Goal: Complete application form

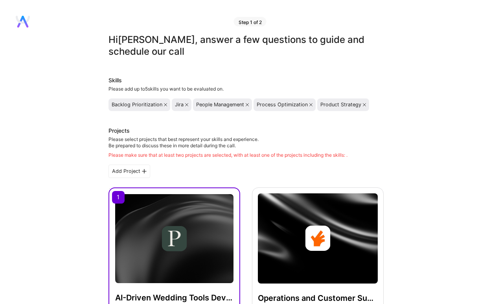
scroll to position [320, 0]
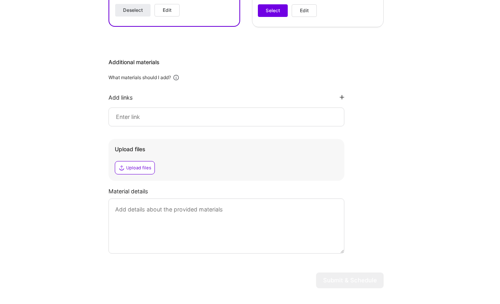
click at [199, 112] on input at bounding box center [226, 116] width 223 height 9
paste input "[URL][DOMAIN_NAME]"
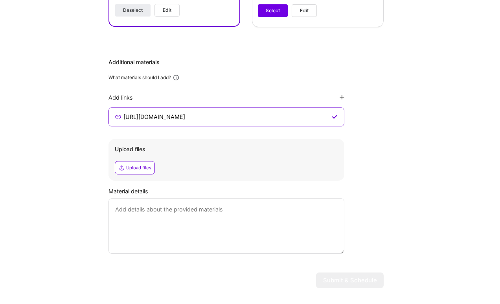
type input "[URL][DOMAIN_NAME]"
click at [386, 145] on div "Hi [PERSON_NAME] , answer a few questions to guide and schedule our call Skills…" at bounding box center [246, 3] width 492 height 581
click at [141, 210] on textarea at bounding box center [227, 225] width 236 height 55
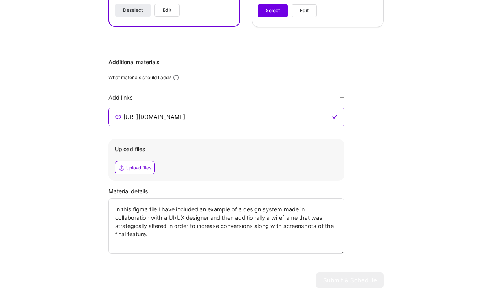
click at [180, 235] on textarea "In this figma file I have included an example of a design system made in collab…" at bounding box center [227, 225] width 236 height 55
click at [120, 225] on textarea "In this figma file, I have included an example of a design system made in colla…" at bounding box center [227, 225] width 236 height 55
click at [161, 243] on textarea "In this figma file, I have included an example of a design system made in colla…" at bounding box center [227, 225] width 236 height 55
click at [166, 235] on textarea "In this figma file, I have included an example of a design system made in colla…" at bounding box center [227, 225] width 236 height 55
click at [430, 223] on div "Hi [PERSON_NAME] , answer a few questions to guide and schedule our call Skills…" at bounding box center [246, 3] width 492 height 581
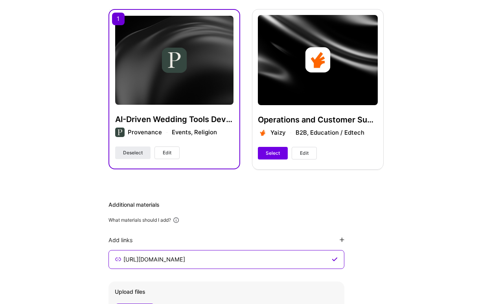
scroll to position [140, 0]
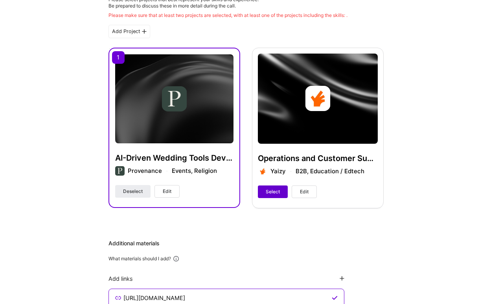
click at [273, 191] on span "Select" at bounding box center [273, 191] width 14 height 7
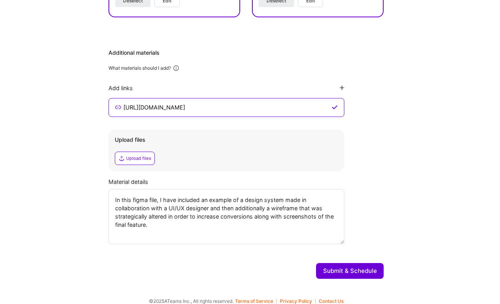
scroll to position [328, 0]
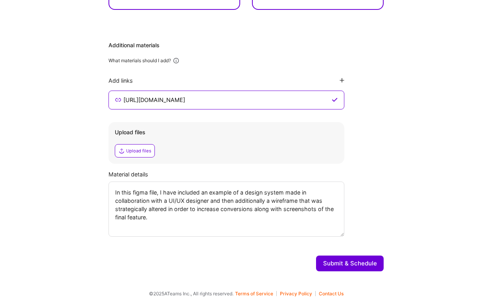
click at [210, 201] on textarea "In this figma file, I have included an example of a design system made in colla…" at bounding box center [227, 208] width 236 height 55
drag, startPoint x: 167, startPoint y: 210, endPoint x: 141, endPoint y: 210, distance: 26.3
click at [141, 210] on textarea "In this figma file, I have included an example of a design system made in colla…" at bounding box center [227, 208] width 236 height 55
click at [299, 220] on textarea "In this figma file, I have included an example of a design system made in colla…" at bounding box center [227, 208] width 236 height 55
click at [175, 210] on textarea "In this figma file, I have included an example of a design system made in colla…" at bounding box center [227, 208] width 236 height 55
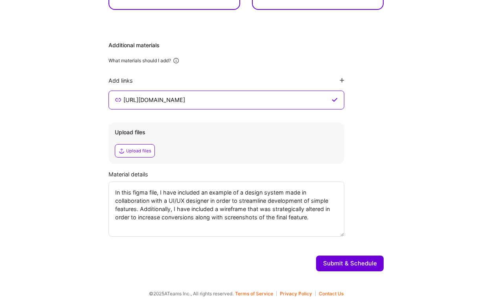
click at [249, 209] on textarea "In this figma file, I have included an example of a design system made in colla…" at bounding box center [227, 208] width 236 height 55
click at [287, 210] on textarea "In this figma file, I have included an example of a design system made in colla…" at bounding box center [227, 208] width 236 height 55
click at [148, 218] on textarea "In this figma file, I have included an example of a design system made in colla…" at bounding box center [227, 208] width 236 height 55
click at [164, 224] on textarea "In this figma file, I have included an example of a design system made in colla…" at bounding box center [227, 208] width 236 height 55
click at [187, 227] on textarea "In this figma file, I have included an example of a design system made in colla…" at bounding box center [227, 208] width 236 height 55
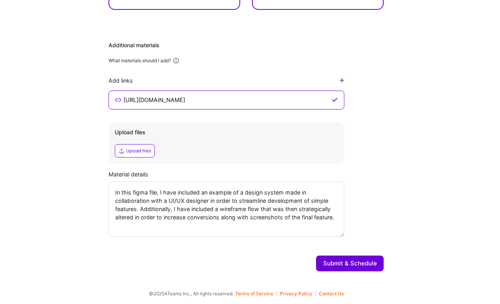
click at [380, 230] on div "Material details In this figma file, I have included an example of a design sys…" at bounding box center [246, 203] width 275 height 66
click at [338, 218] on textarea "In this figma file, I have included an example of a design system made in colla…" at bounding box center [227, 208] width 236 height 55
type textarea "In this Figma file, I have included an example of a design system made in colla…"
click at [358, 260] on button "Submit & Schedule" at bounding box center [350, 263] width 68 height 16
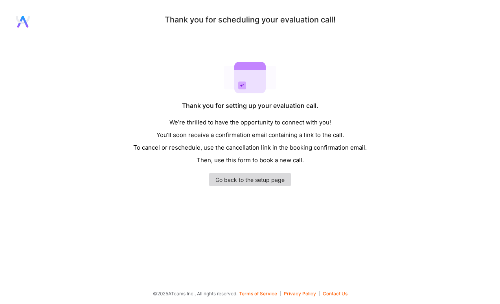
click at [270, 182] on link "Go back to the setup page" at bounding box center [250, 179] width 82 height 13
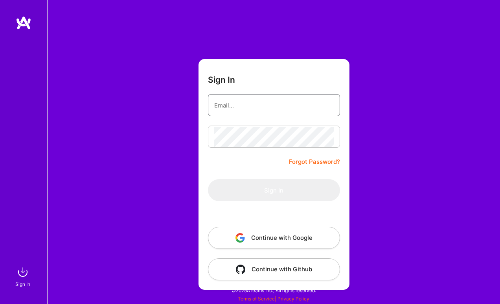
type input "[EMAIL_ADDRESS][DOMAIN_NAME]"
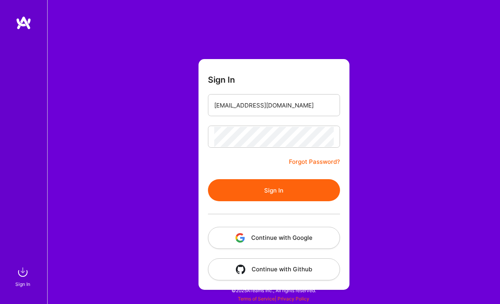
click at [367, 179] on div "Sign In [EMAIL_ADDRESS][DOMAIN_NAME] Forgot Password? Sign In Continue with Goo…" at bounding box center [273, 152] width 453 height 304
click at [300, 191] on button "Sign In" at bounding box center [274, 190] width 132 height 22
